Goal: Task Accomplishment & Management: Use online tool/utility

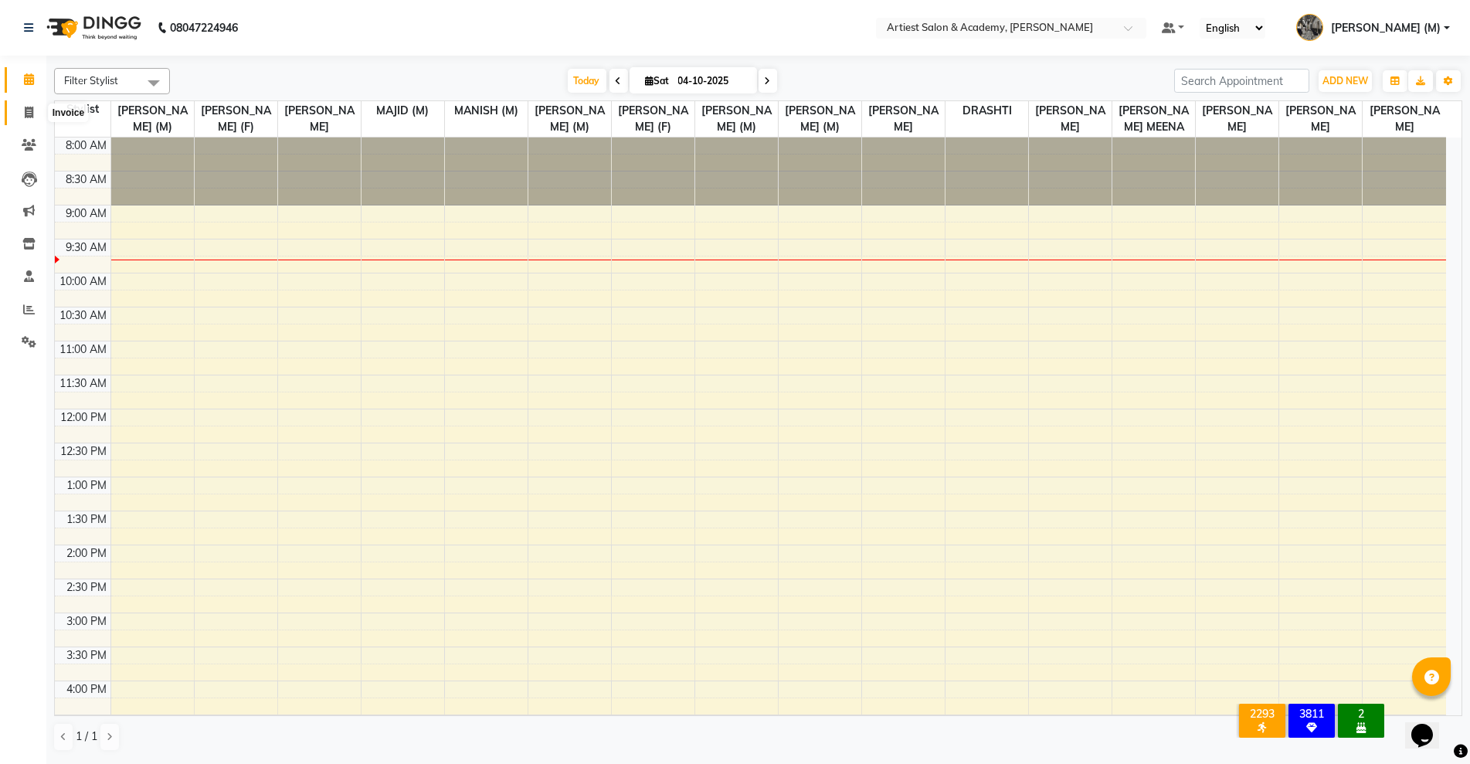
click at [29, 113] on icon at bounding box center [29, 113] width 8 height 12
select select "5123"
select select "service"
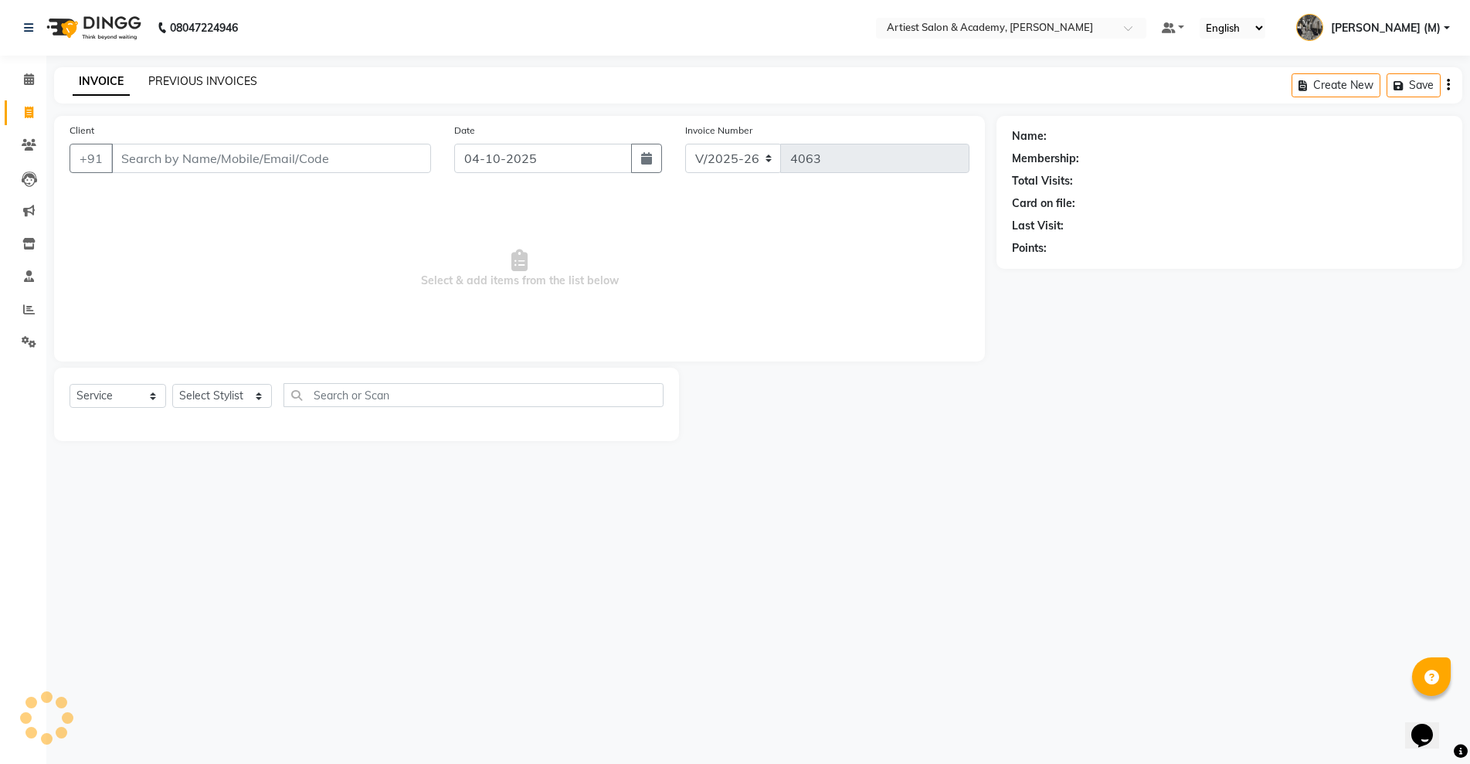
click at [223, 82] on link "PREVIOUS INVOICES" at bounding box center [202, 81] width 109 height 14
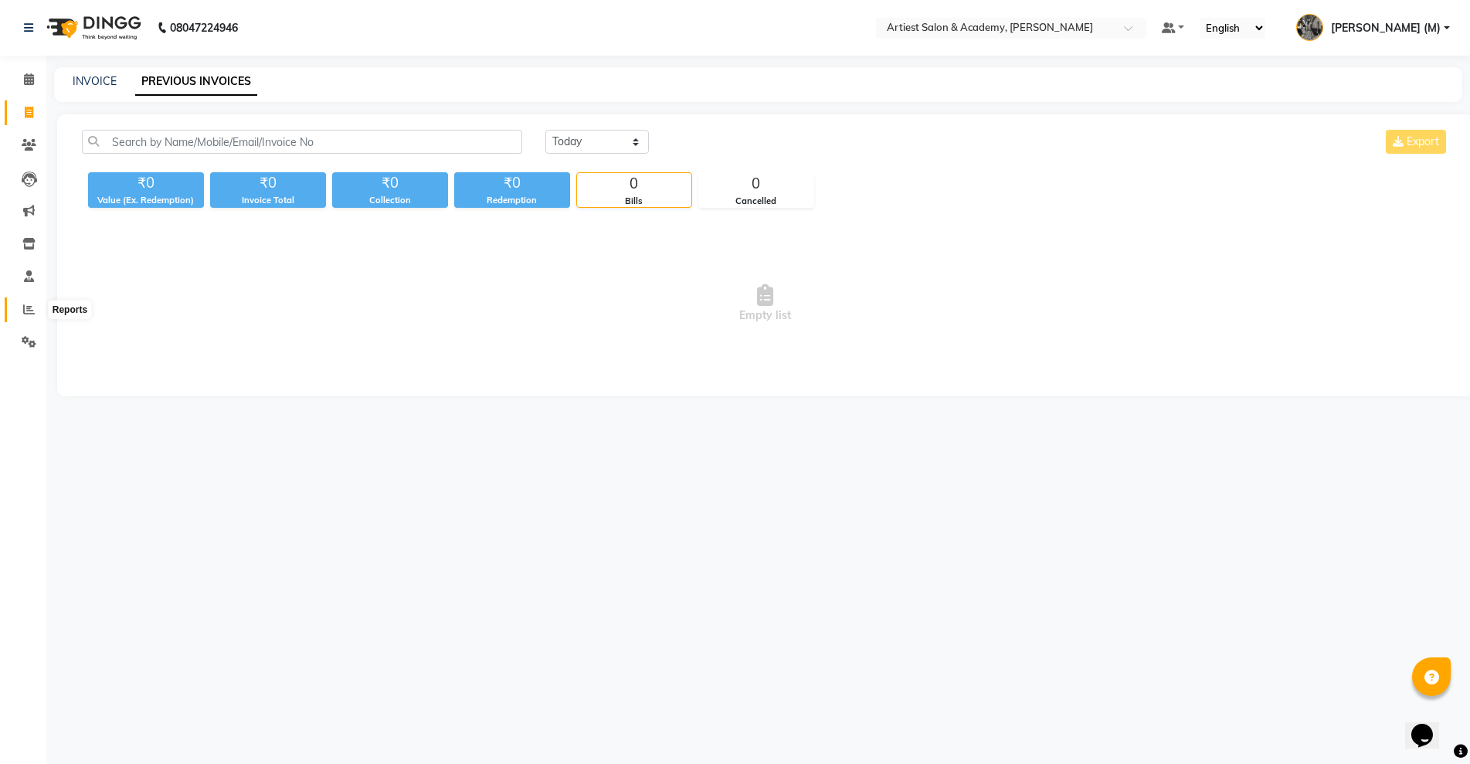
click at [28, 305] on icon at bounding box center [29, 310] width 12 height 12
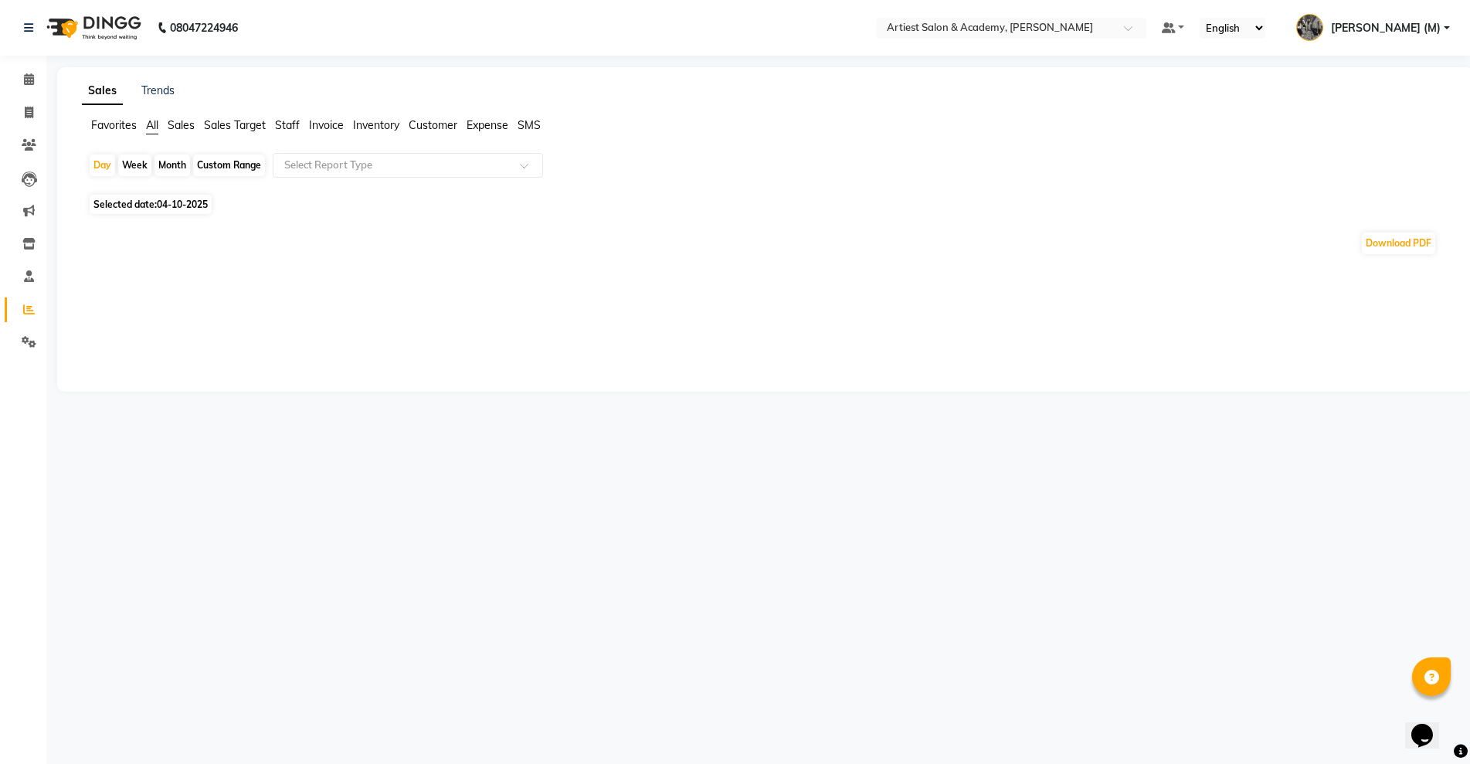
click at [170, 165] on div "Month" at bounding box center [173, 166] width 36 height 22
select select "10"
select select "2025"
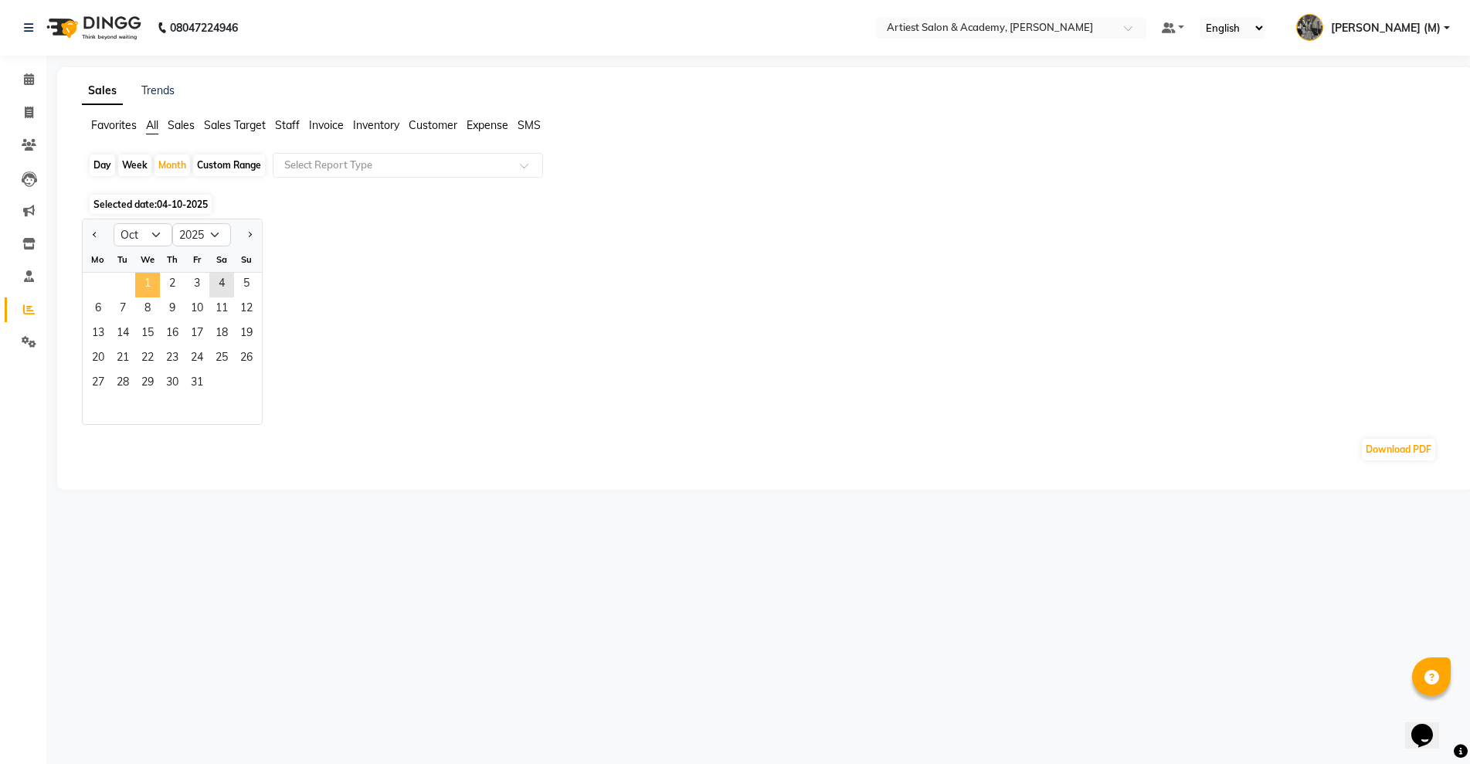
click at [144, 280] on span "1" at bounding box center [147, 285] width 25 height 25
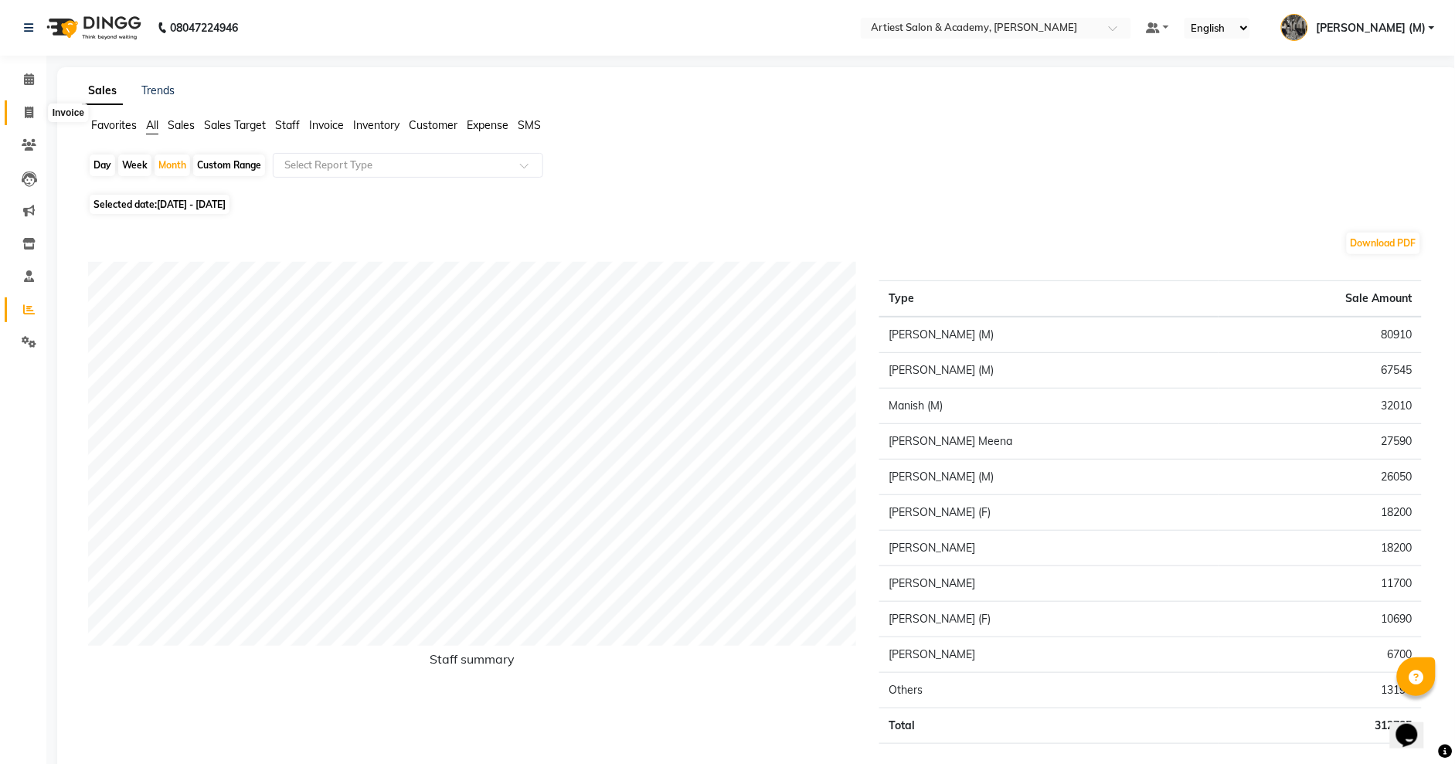
click at [31, 108] on icon at bounding box center [29, 113] width 8 height 12
select select "service"
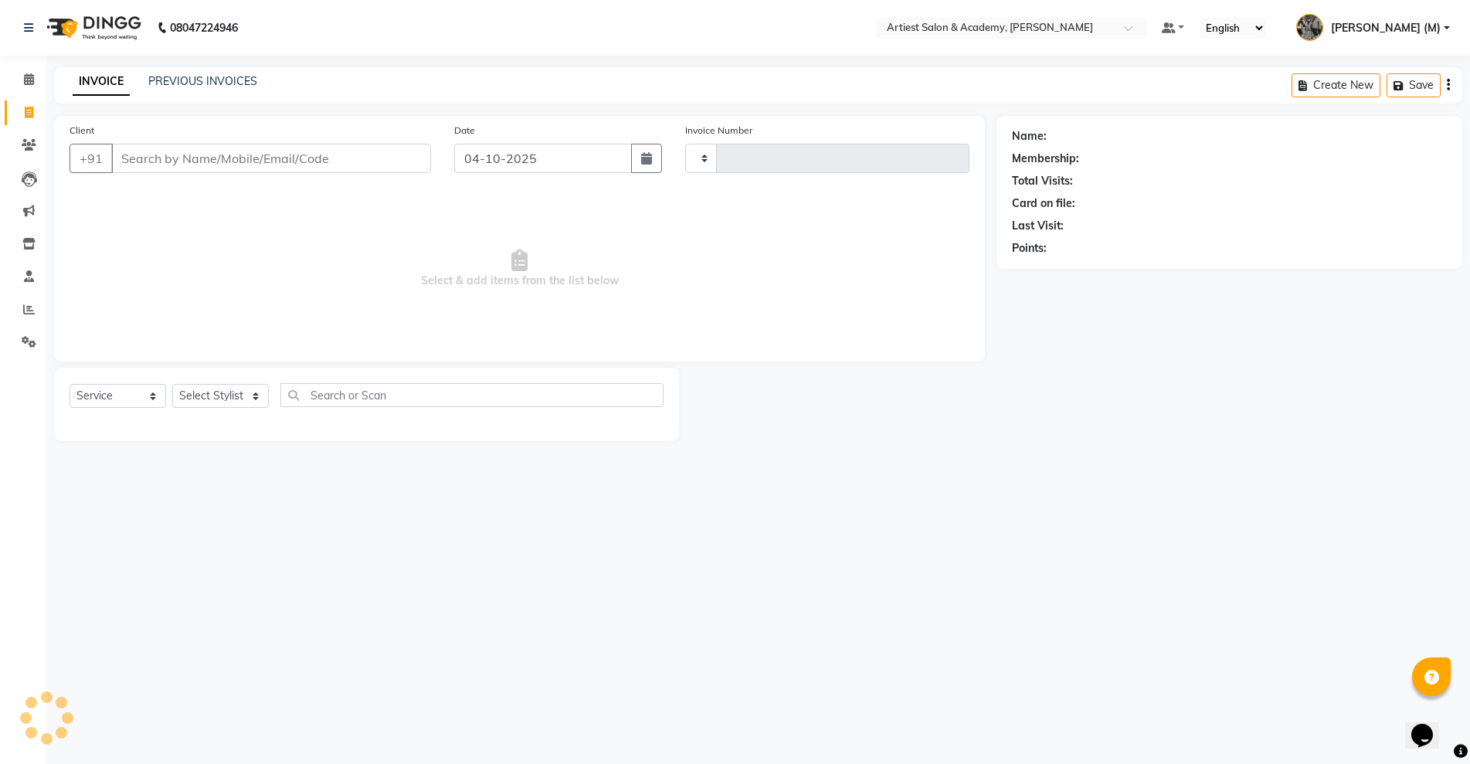
type input "4063"
select select "5123"
click at [195, 75] on link "PREVIOUS INVOICES" at bounding box center [202, 81] width 109 height 14
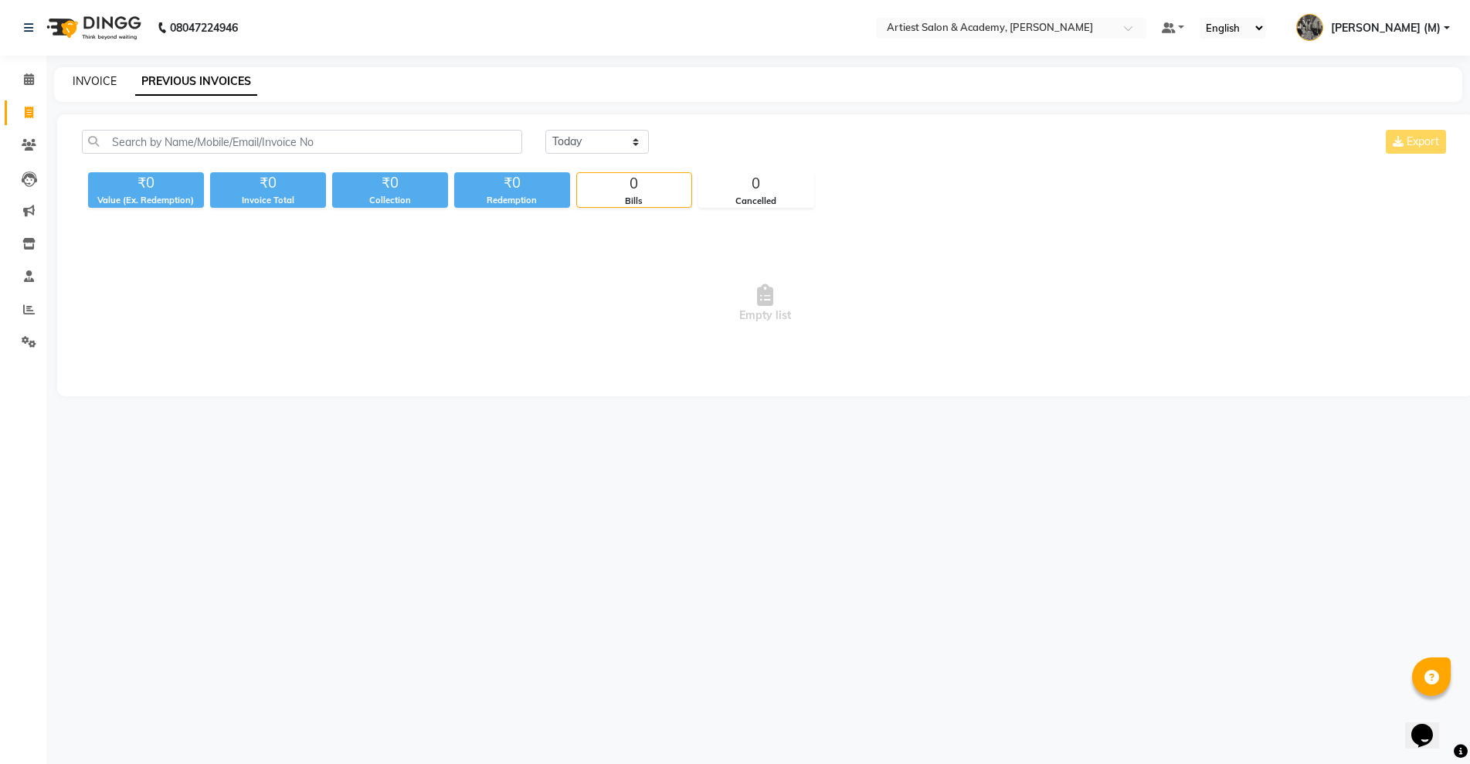
click at [91, 78] on link "INVOICE" at bounding box center [95, 81] width 44 height 14
select select "service"
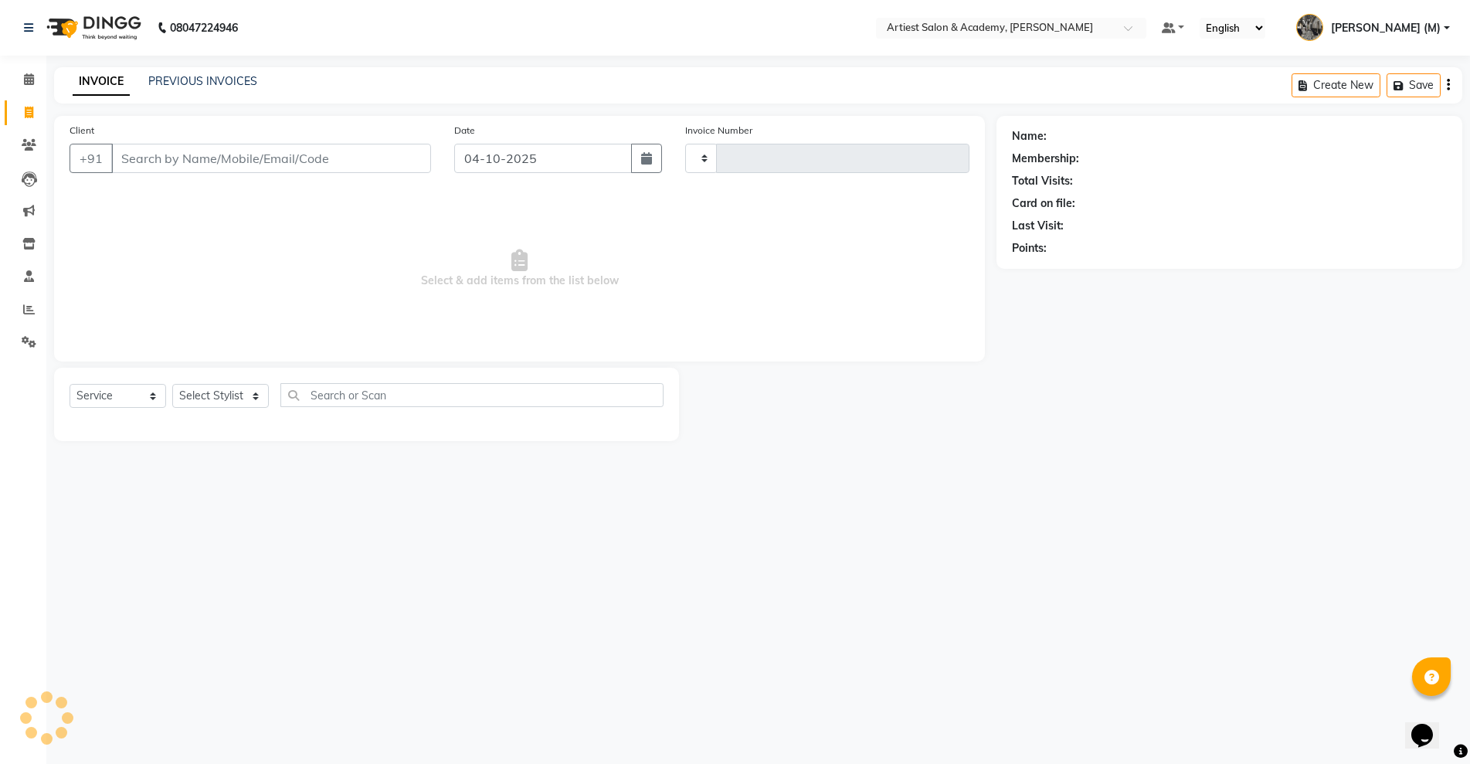
type input "4063"
select select "5123"
